Goal: Transaction & Acquisition: Purchase product/service

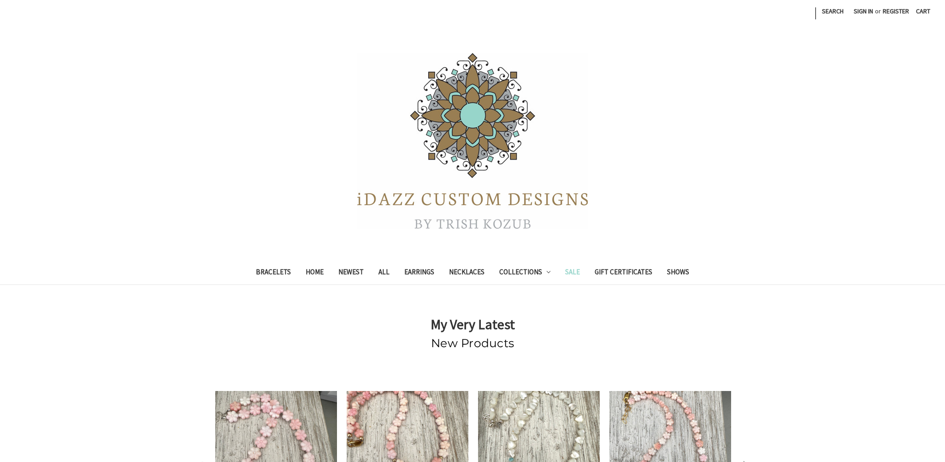
click at [572, 269] on link "Sale" at bounding box center [572, 273] width 29 height 23
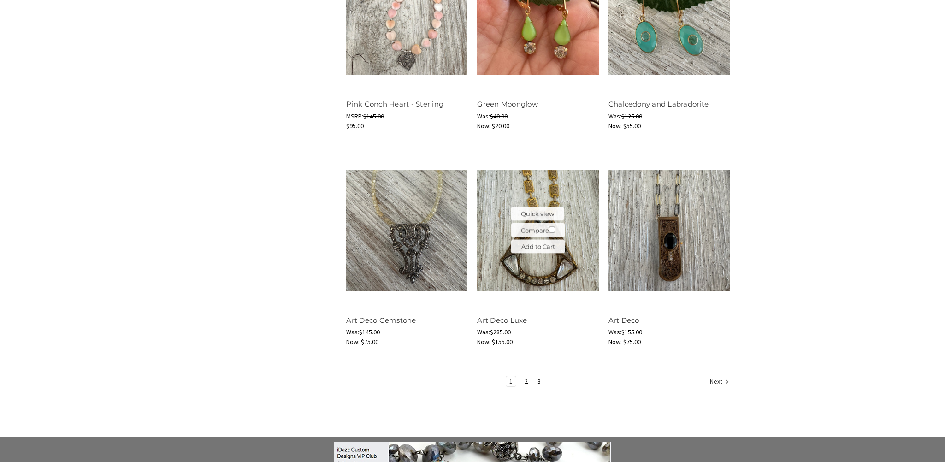
scroll to position [1106, 0]
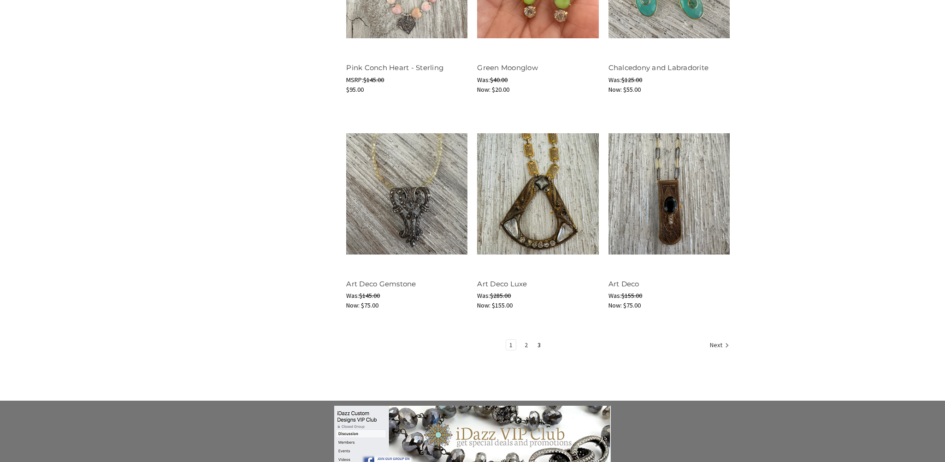
click at [522, 343] on link "2" at bounding box center [526, 345] width 10 height 10
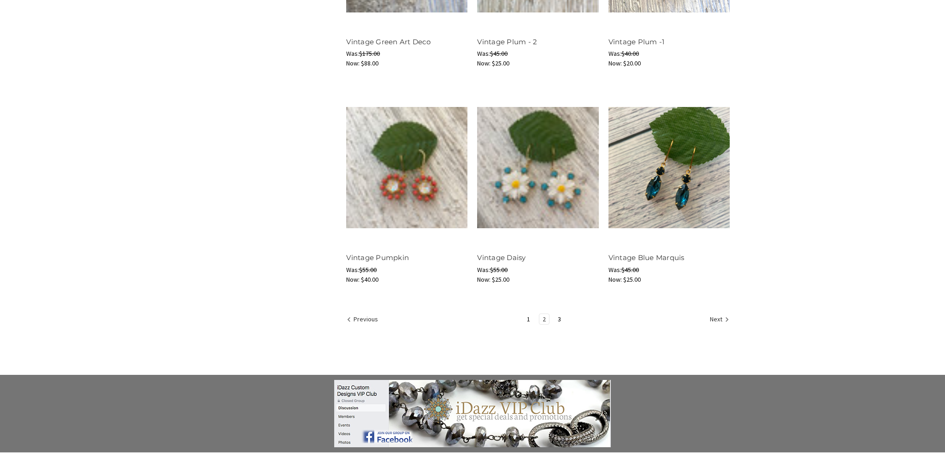
scroll to position [1152, 0]
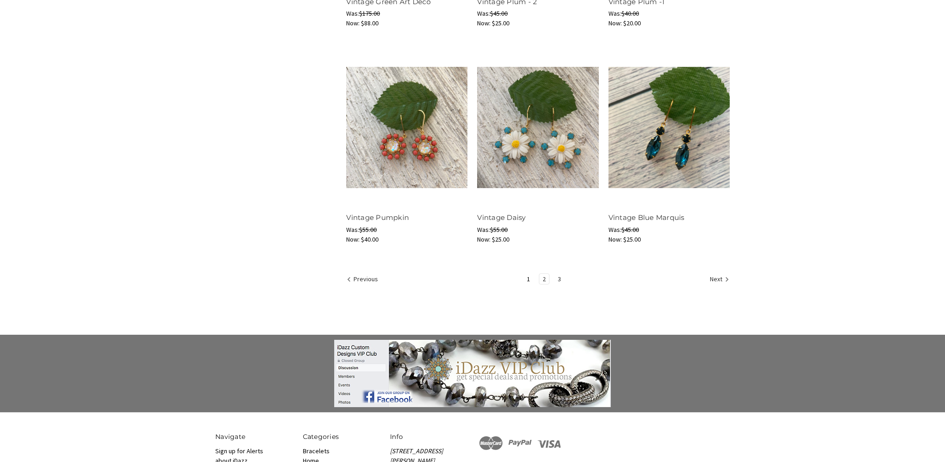
click at [557, 277] on link "3" at bounding box center [560, 279] width 10 height 10
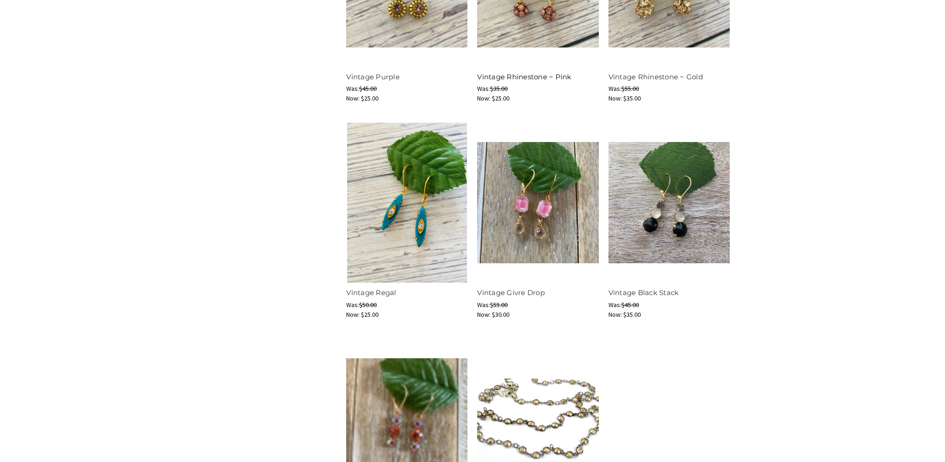
scroll to position [876, 0]
